Goal: Obtain resource: Download file/media

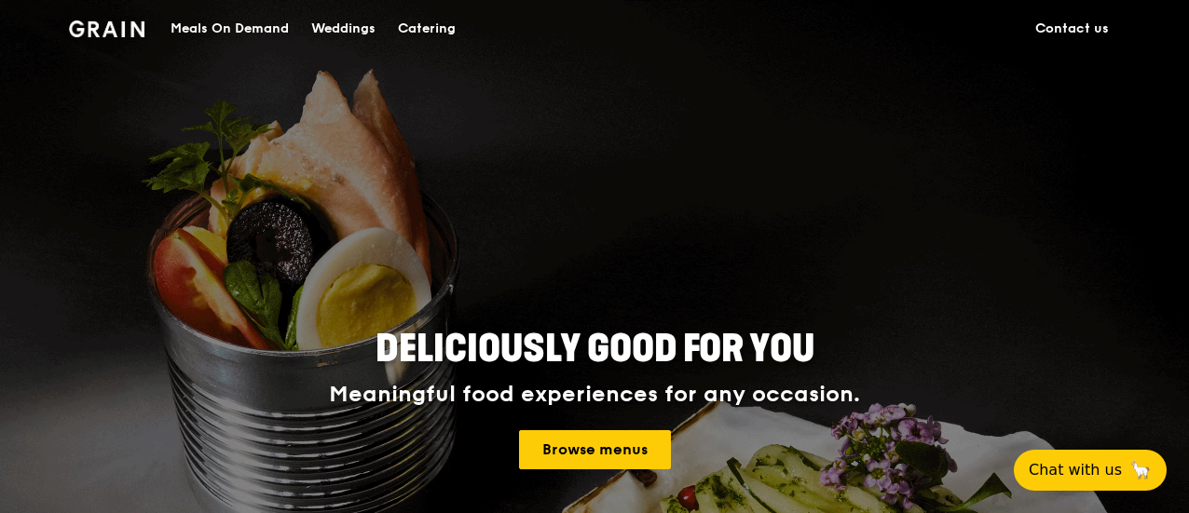
click at [439, 25] on div "Catering" at bounding box center [427, 29] width 58 height 56
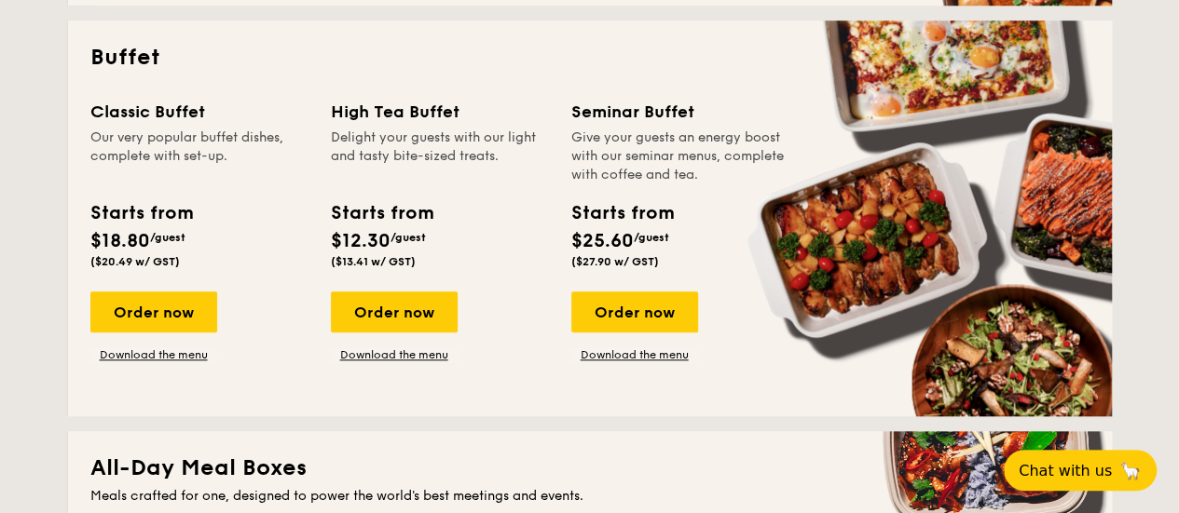
scroll to position [829, 0]
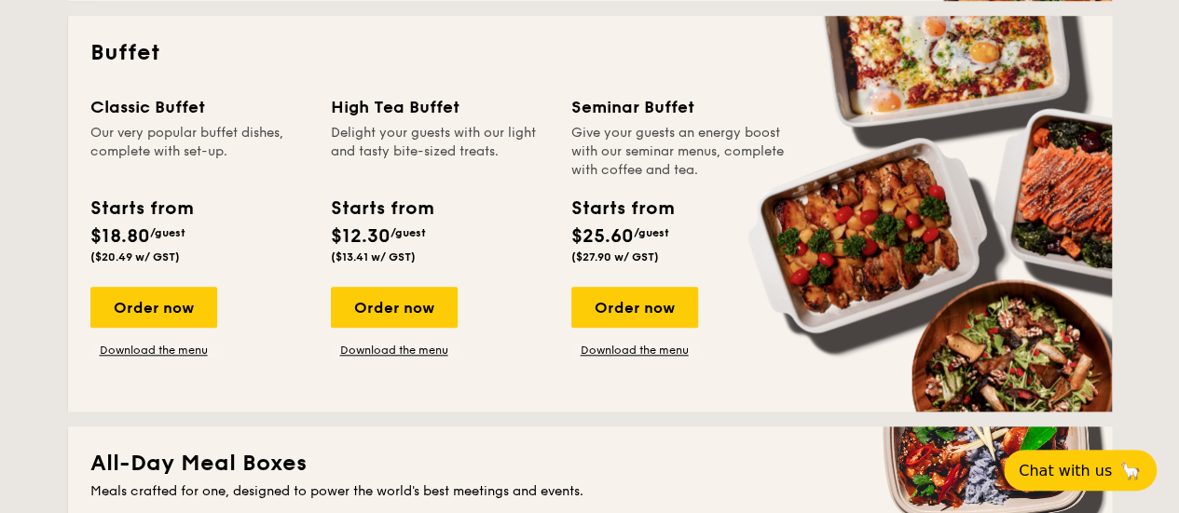
click at [105, 394] on div "Buffet Classic Buffet Our very popular buffet dishes, complete with set-up. Sta…" at bounding box center [589, 214] width 1043 height 396
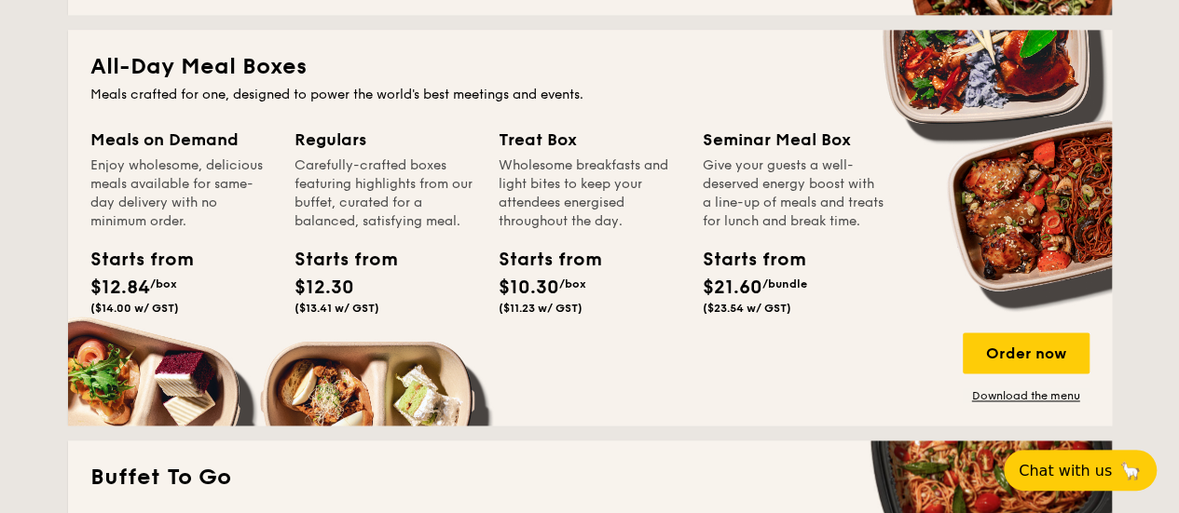
scroll to position [1232, 0]
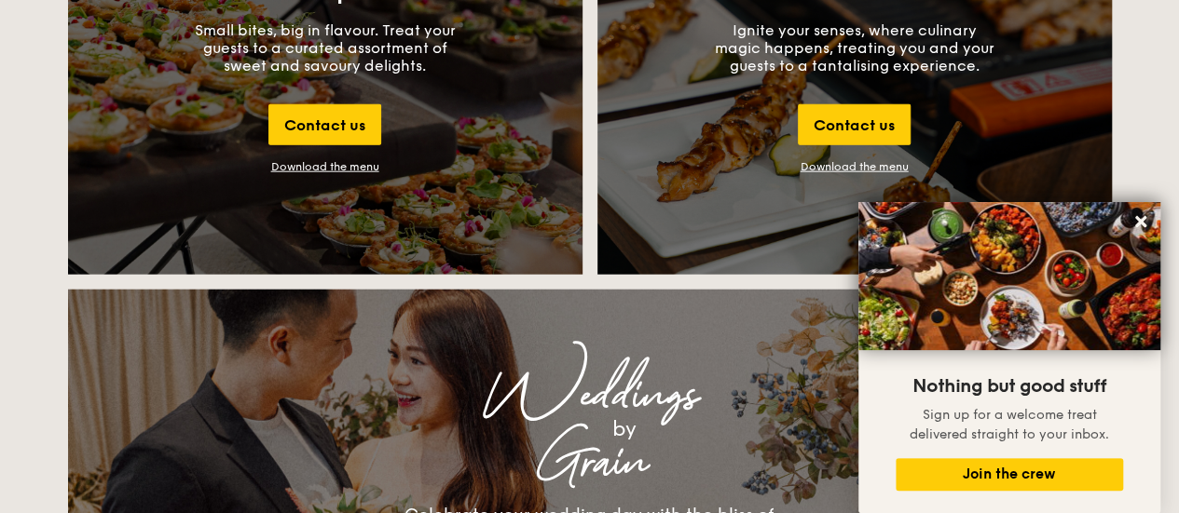
scroll to position [2202, 0]
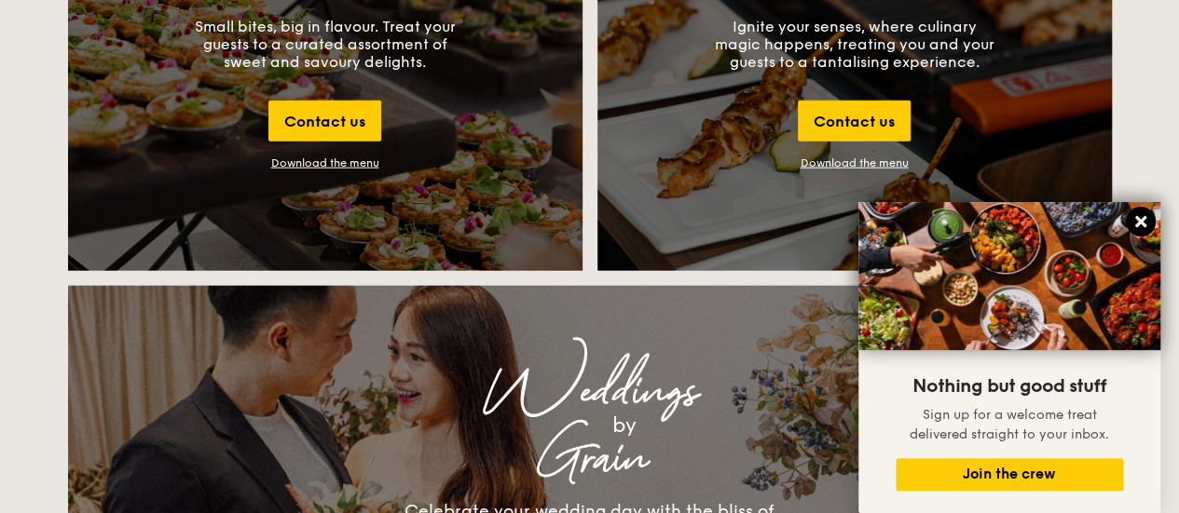
click at [1143, 221] on icon at bounding box center [1140, 221] width 11 height 11
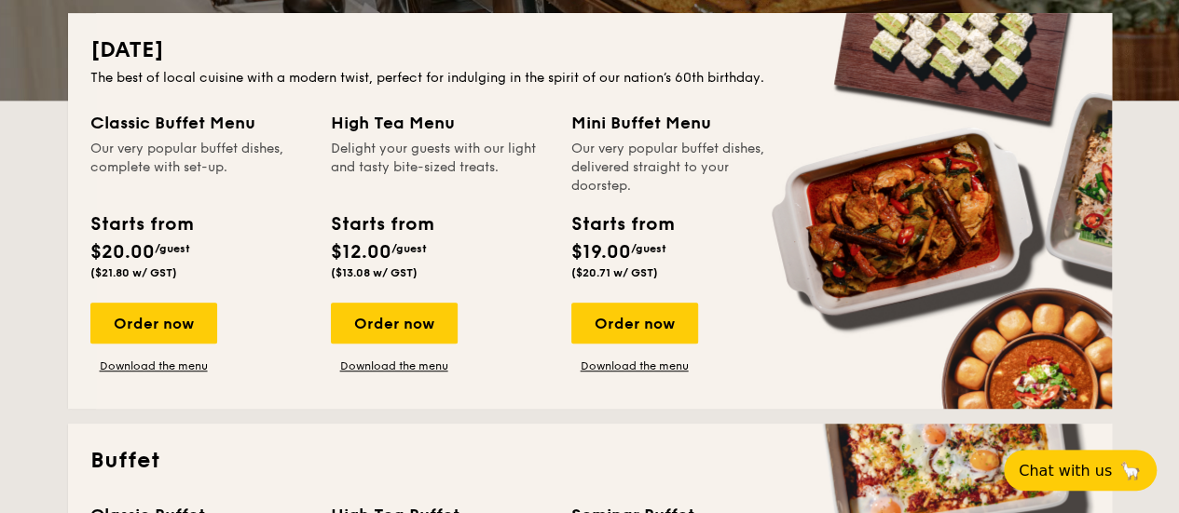
scroll to position [341, 0]
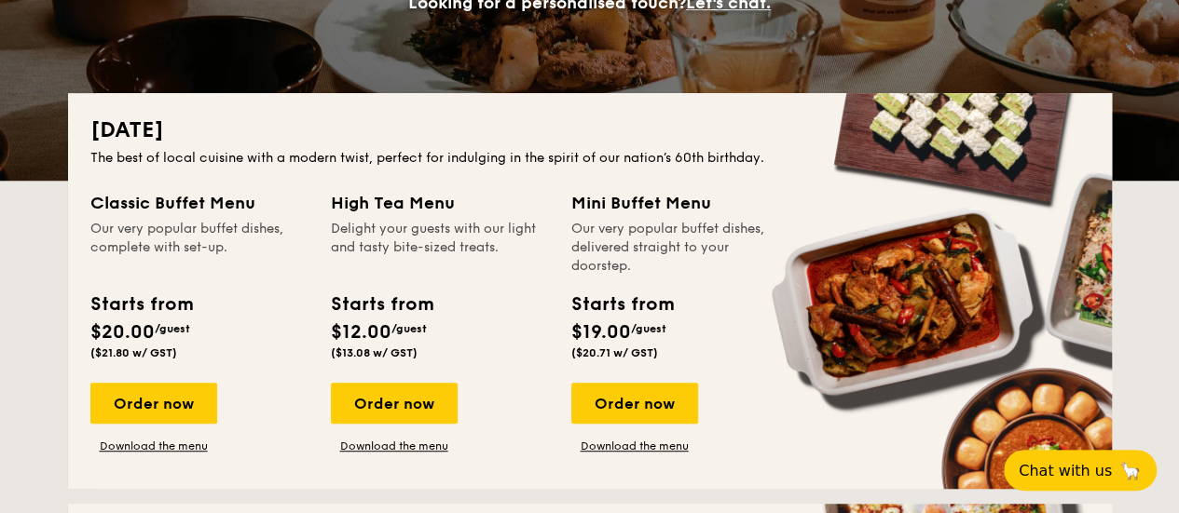
click at [179, 304] on div "Starts from" at bounding box center [141, 305] width 102 height 28
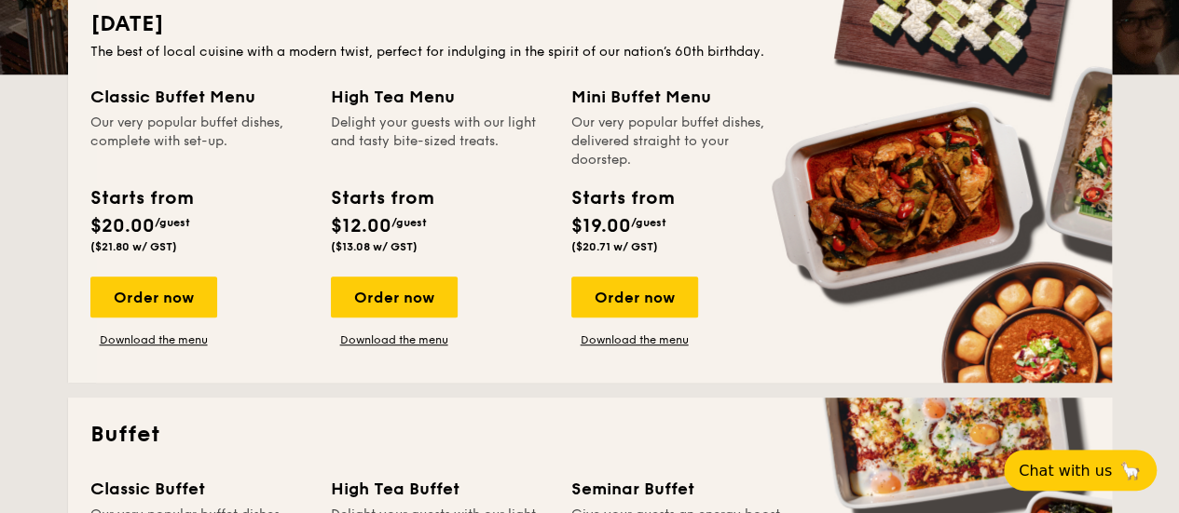
click at [96, 423] on h2 "Buffet" at bounding box center [589, 435] width 999 height 30
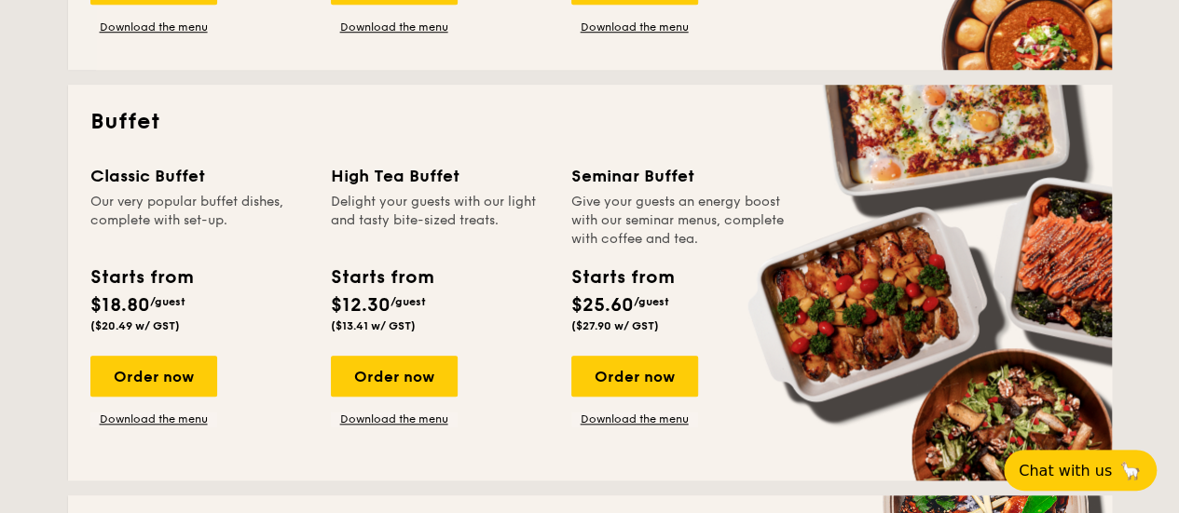
scroll to position [762, 0]
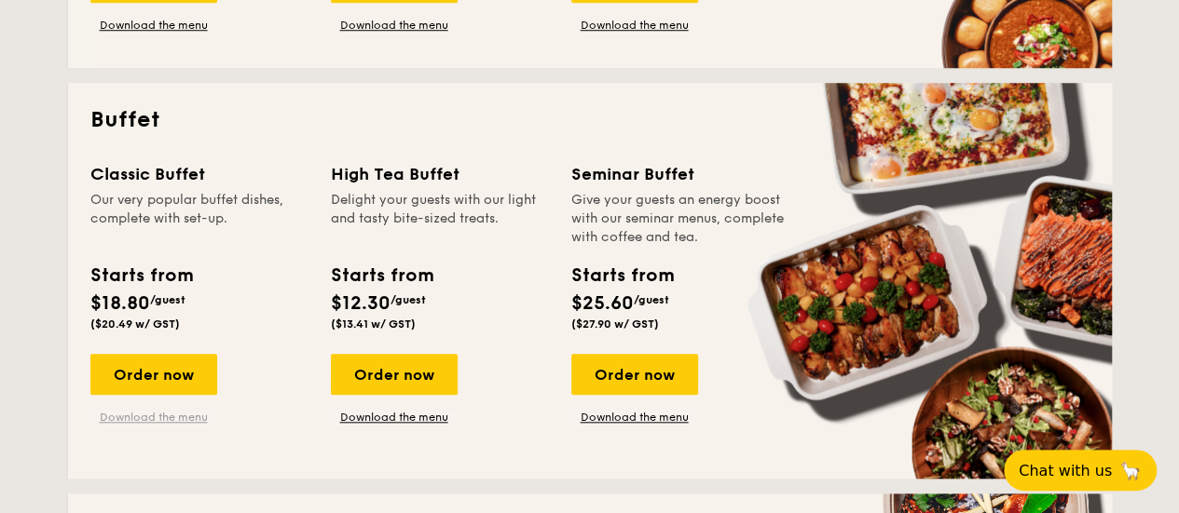
click at [119, 414] on link "Download the menu" at bounding box center [153, 417] width 127 height 15
